Goal: Transaction & Acquisition: Purchase product/service

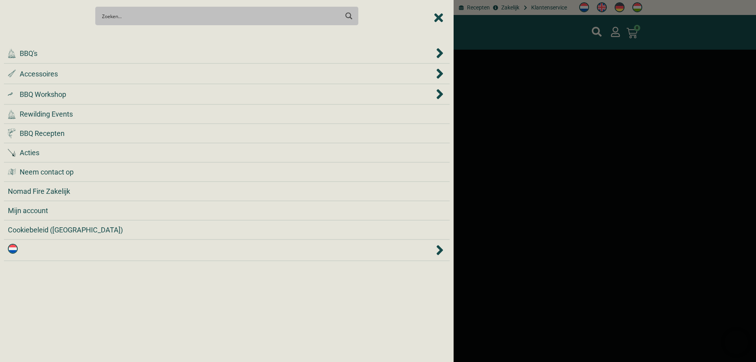
click at [434, 247] on link at bounding box center [221, 250] width 426 height 13
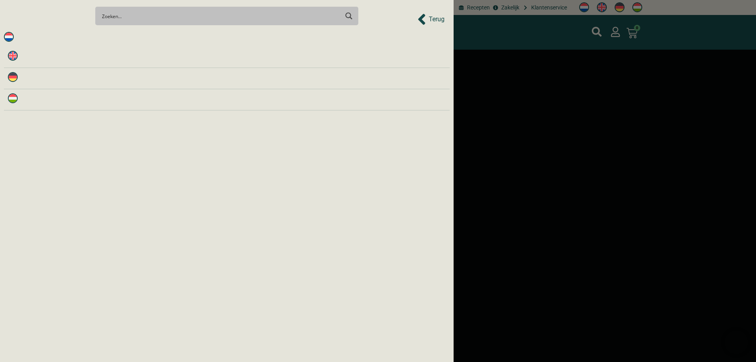
click at [18, 48] on li at bounding box center [227, 57] width 446 height 21
click at [11, 53] on img at bounding box center [13, 56] width 10 height 10
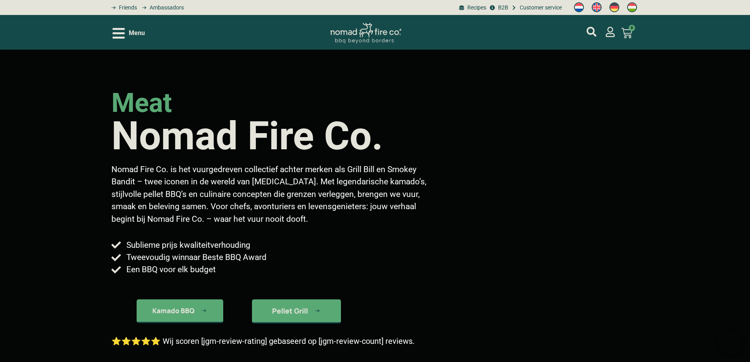
click at [125, 35] on div "Menu" at bounding box center [129, 33] width 32 height 14
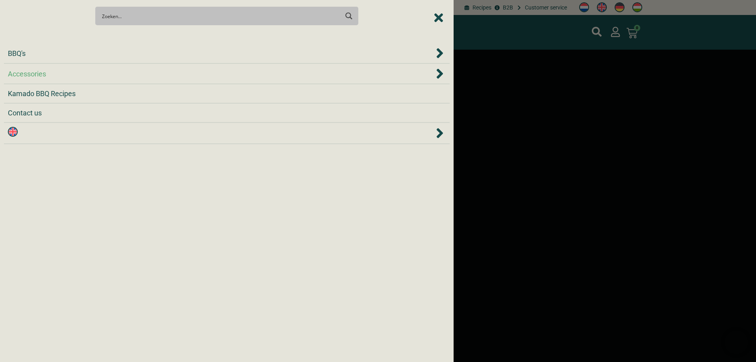
click at [41, 71] on span "Accessories" at bounding box center [27, 74] width 38 height 11
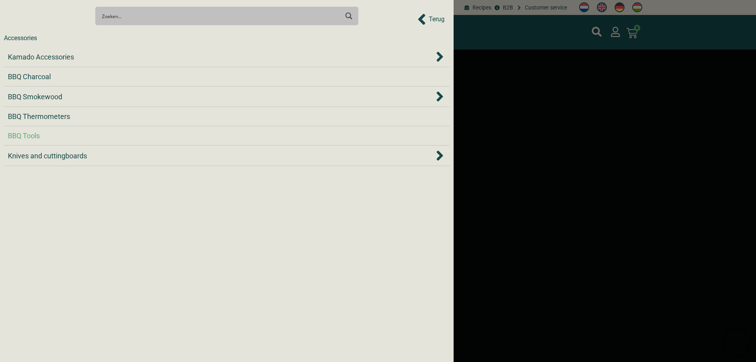
click at [40, 134] on div "BBQ Tools" at bounding box center [24, 135] width 32 height 11
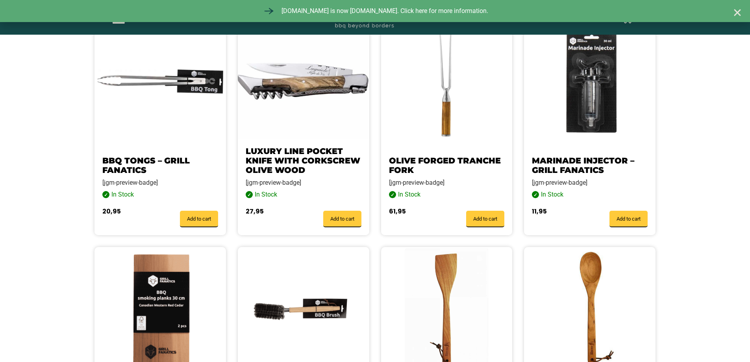
scroll to position [504, 0]
